Goal: Navigation & Orientation: Find specific page/section

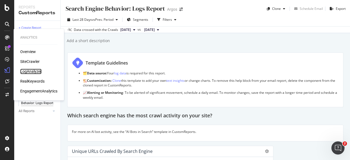
click at [32, 70] on div "LogAnalyzer" at bounding box center [30, 71] width 21 height 5
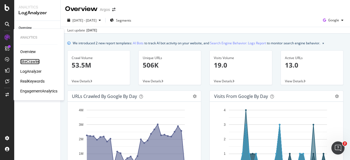
click at [30, 62] on div "SiteCrawler" at bounding box center [29, 61] width 19 height 5
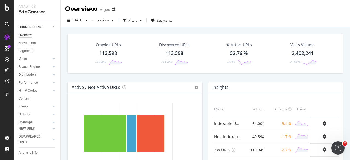
click at [26, 117] on div "Outlinks" at bounding box center [25, 115] width 12 height 6
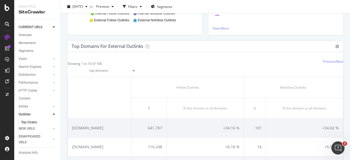
scroll to position [140, 0]
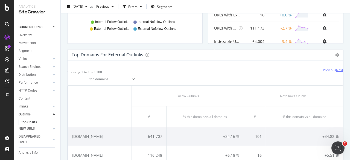
click at [336, 71] on link "Next" at bounding box center [339, 70] width 7 height 5
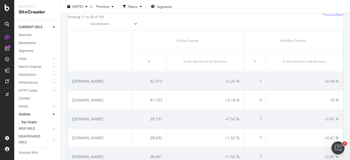
scroll to position [167, 0]
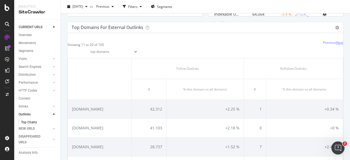
click at [336, 43] on link "Next" at bounding box center [339, 42] width 7 height 5
click at [336, 41] on link "Next" at bounding box center [339, 42] width 7 height 5
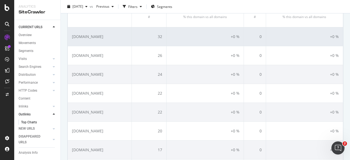
scroll to position [222, 0]
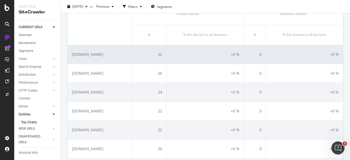
click at [97, 55] on td "[DOMAIN_NAME]" at bounding box center [100, 54] width 64 height 19
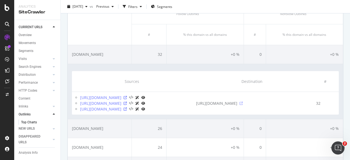
click at [243, 105] on icon at bounding box center [241, 103] width 3 height 3
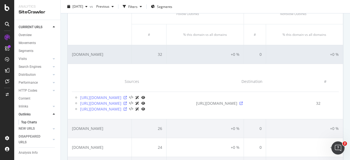
click at [122, 53] on td "[DOMAIN_NAME]" at bounding box center [100, 54] width 64 height 19
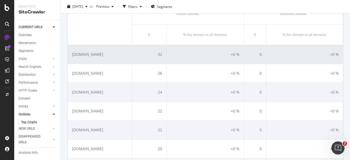
scroll to position [195, 0]
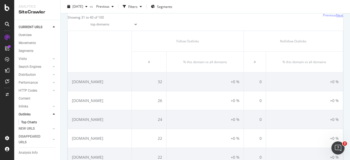
click at [336, 16] on link "Next" at bounding box center [339, 15] width 7 height 5
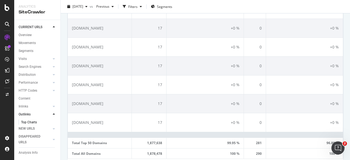
scroll to position [332, 0]
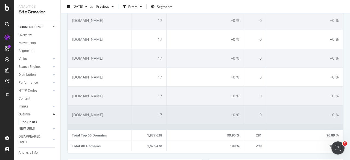
click at [121, 116] on td "[DOMAIN_NAME]" at bounding box center [100, 114] width 64 height 19
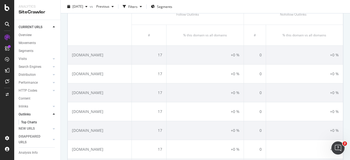
scroll to position [194, 0]
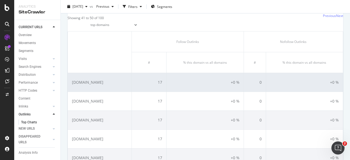
click at [129, 83] on td "[DOMAIN_NAME]" at bounding box center [100, 82] width 64 height 19
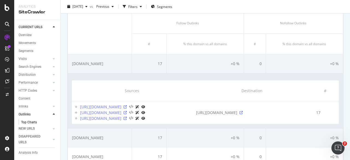
scroll to position [167, 0]
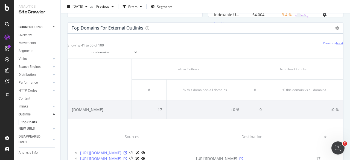
click at [336, 43] on link "Next" at bounding box center [339, 43] width 7 height 5
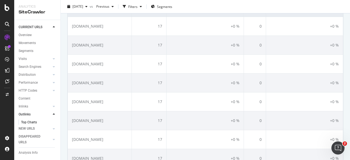
scroll to position [276, 0]
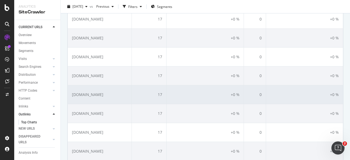
click at [121, 91] on td "[DOMAIN_NAME]" at bounding box center [100, 94] width 64 height 19
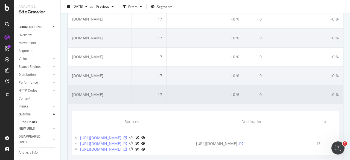
scroll to position [304, 0]
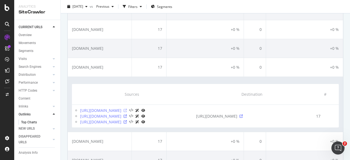
click at [127, 112] on icon at bounding box center [125, 110] width 3 height 3
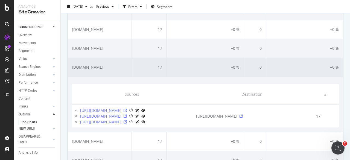
click at [129, 68] on td "[DOMAIN_NAME]" at bounding box center [100, 67] width 64 height 19
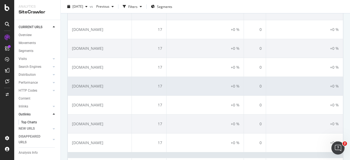
click at [121, 83] on td "[DOMAIN_NAME]" at bounding box center [100, 86] width 64 height 19
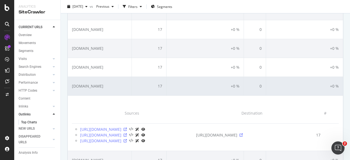
scroll to position [331, 0]
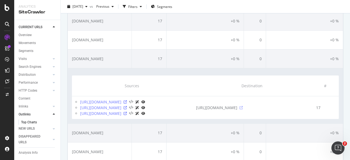
click at [241, 109] on icon at bounding box center [241, 107] width 3 height 3
click at [127, 104] on icon at bounding box center [125, 101] width 3 height 3
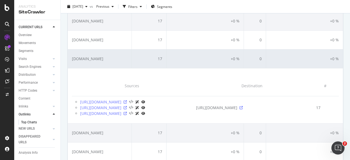
click at [123, 59] on td "[DOMAIN_NAME]" at bounding box center [100, 58] width 64 height 19
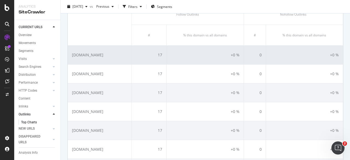
scroll to position [167, 0]
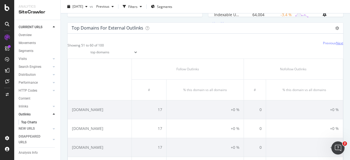
click at [336, 43] on link "Next" at bounding box center [339, 43] width 7 height 5
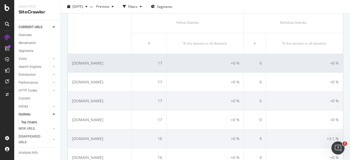
scroll to position [222, 0]
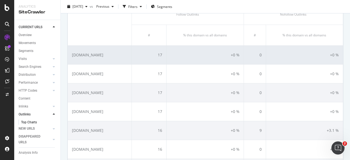
click at [121, 55] on td "[DOMAIN_NAME]" at bounding box center [100, 54] width 64 height 19
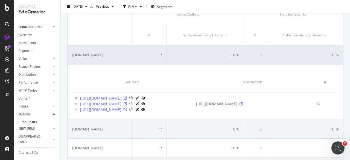
click at [121, 55] on td "[DOMAIN_NAME]" at bounding box center [100, 54] width 64 height 19
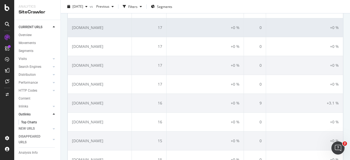
scroll to position [276, 0]
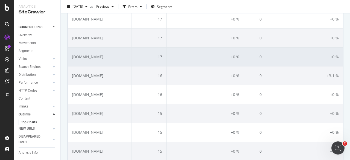
click at [125, 59] on td "[DOMAIN_NAME]" at bounding box center [100, 56] width 64 height 19
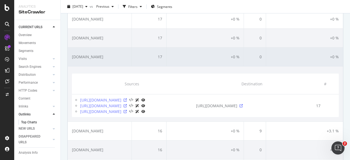
click at [125, 59] on td "[DOMAIN_NAME]" at bounding box center [100, 56] width 64 height 19
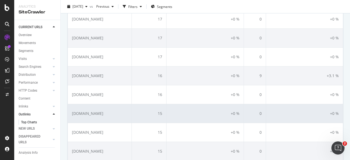
click at [125, 110] on td "[DOMAIN_NAME]" at bounding box center [100, 113] width 64 height 19
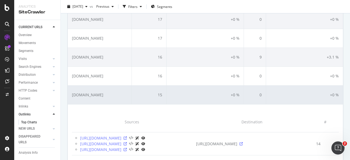
scroll to position [304, 0]
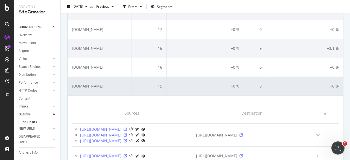
click at [124, 86] on td "[DOMAIN_NAME]" at bounding box center [100, 86] width 64 height 19
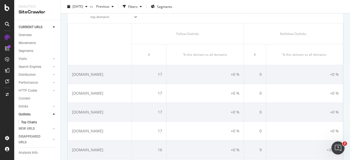
scroll to position [194, 0]
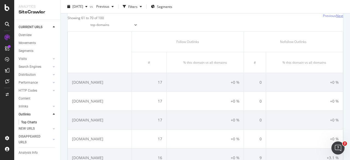
click at [338, 15] on link "Next" at bounding box center [339, 15] width 7 height 5
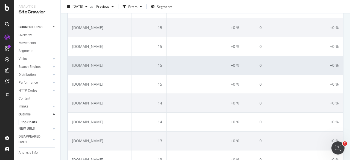
scroll to position [276, 0]
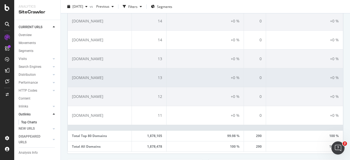
click at [117, 81] on td "[DOMAIN_NAME]" at bounding box center [100, 77] width 64 height 19
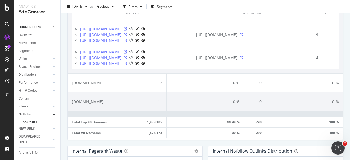
scroll to position [397, 0]
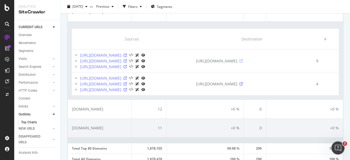
click at [243, 63] on icon at bounding box center [241, 60] width 3 height 3
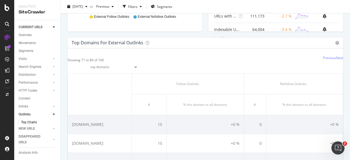
scroll to position [150, 0]
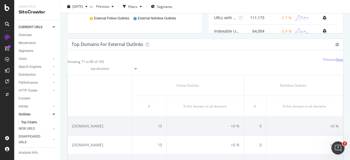
click at [336, 59] on link "Next" at bounding box center [339, 59] width 7 height 5
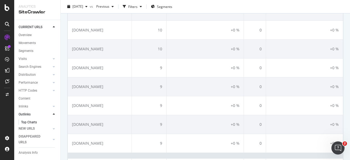
scroll to position [315, 0]
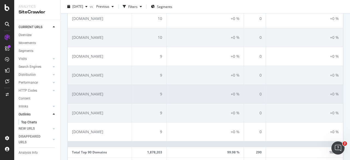
click at [127, 89] on td "[DOMAIN_NAME]" at bounding box center [100, 94] width 64 height 19
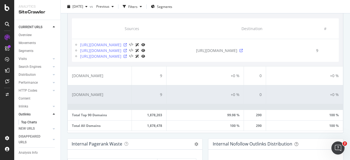
click at [112, 104] on td "[DOMAIN_NAME]" at bounding box center [100, 94] width 64 height 19
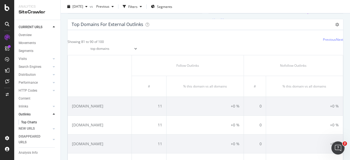
scroll to position [158, 0]
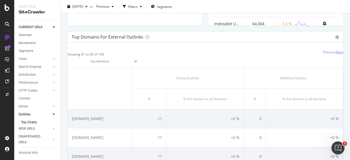
click at [338, 52] on link "Next" at bounding box center [339, 52] width 7 height 5
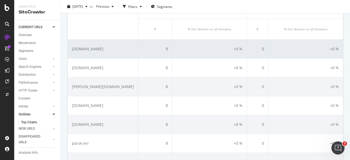
scroll to position [240, 0]
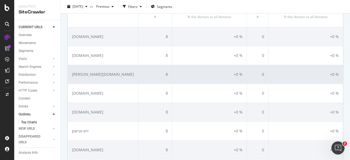
click at [112, 73] on td "[PERSON_NAME][DOMAIN_NAME]" at bounding box center [103, 74] width 71 height 19
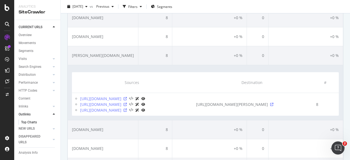
scroll to position [267, 0]
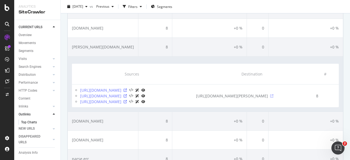
click at [274, 98] on icon at bounding box center [271, 95] width 3 height 3
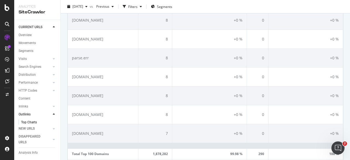
scroll to position [377, 0]
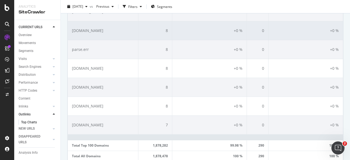
click at [124, 40] on td "[DOMAIN_NAME]" at bounding box center [103, 30] width 71 height 19
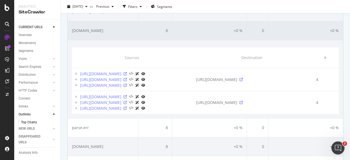
click at [124, 40] on td "[DOMAIN_NAME]" at bounding box center [103, 30] width 71 height 19
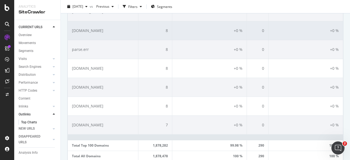
click at [118, 40] on td "[DOMAIN_NAME]" at bounding box center [103, 30] width 71 height 19
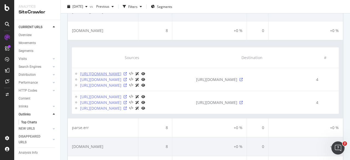
click at [121, 77] on link "[URL][DOMAIN_NAME]" at bounding box center [100, 73] width 41 height 5
click at [127, 75] on icon at bounding box center [125, 73] width 3 height 3
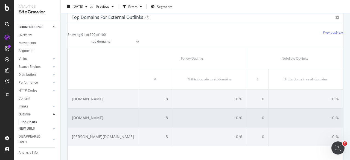
scroll to position [158, 0]
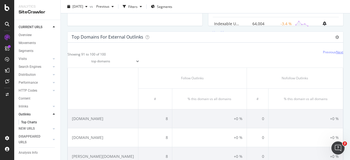
click at [336, 53] on link "Next" at bounding box center [339, 52] width 7 height 5
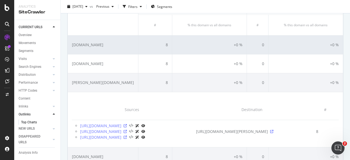
scroll to position [240, 0]
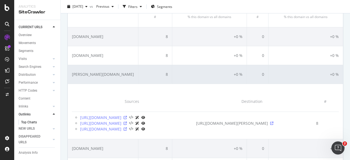
click at [117, 70] on td "[PERSON_NAME][DOMAIN_NAME]" at bounding box center [103, 74] width 71 height 19
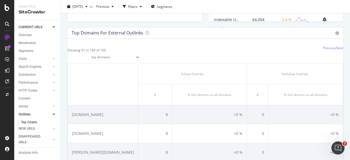
scroll to position [158, 0]
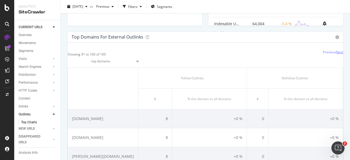
click at [336, 51] on link "Next" at bounding box center [339, 52] width 7 height 5
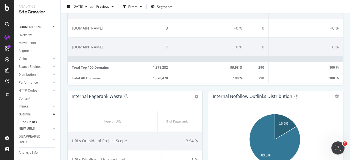
scroll to position [486, 0]
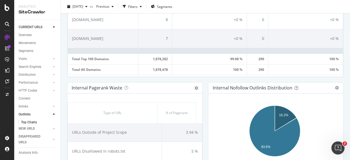
click at [98, 10] on td "[DOMAIN_NAME]" at bounding box center [103, 0] width 71 height 19
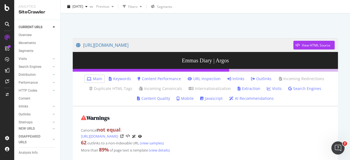
scroll to position [27, 0]
